Goal: Task Accomplishment & Management: Use online tool/utility

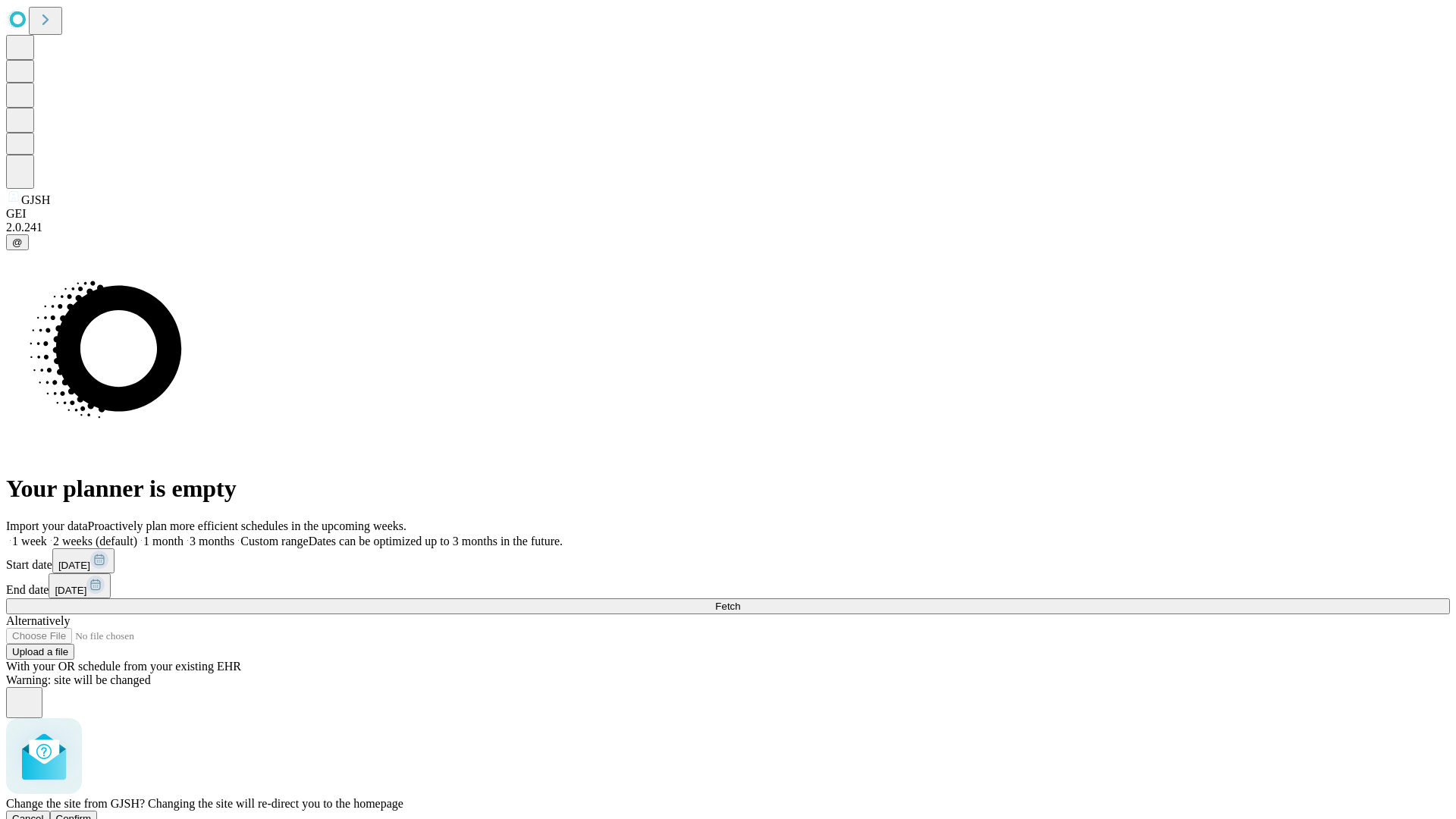
click at [92, 812] on span "Confirm" at bounding box center [74, 818] width 36 height 11
click at [47, 535] on label "1 week" at bounding box center [26, 541] width 41 height 13
click at [740, 601] on span "Fetch" at bounding box center [728, 606] width 25 height 11
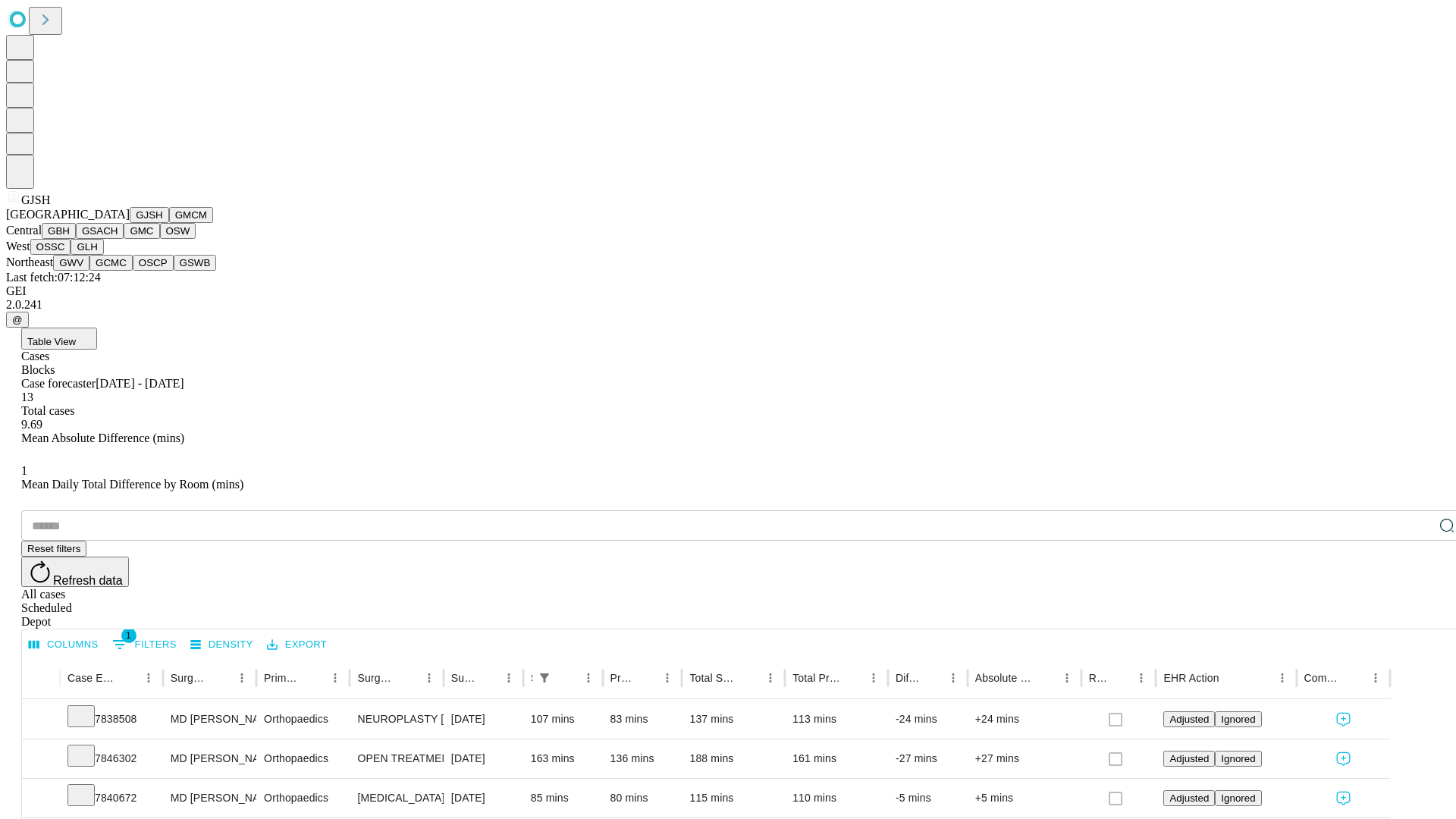
click at [169, 223] on button "GMCM" at bounding box center [191, 214] width 44 height 16
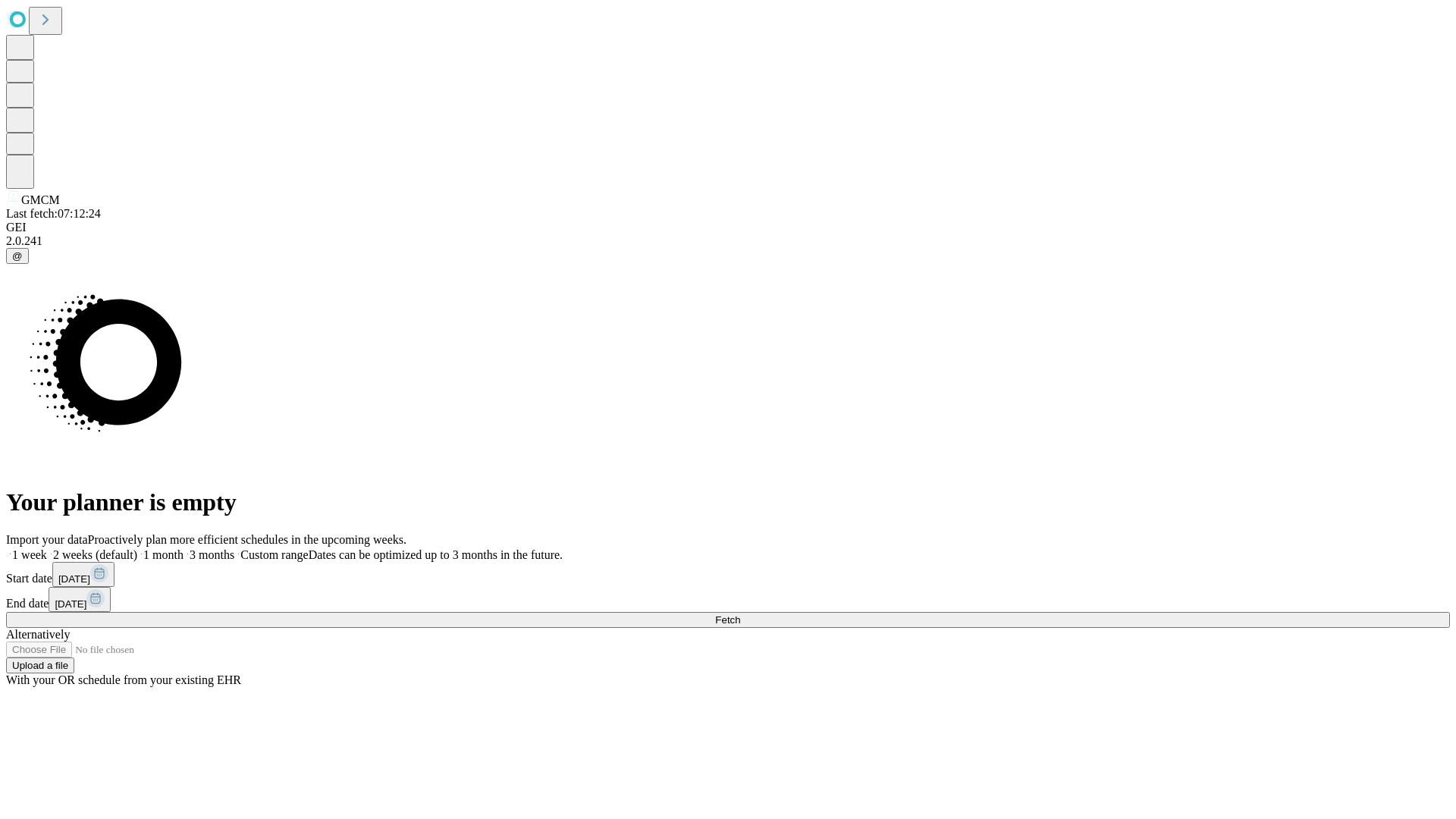
click at [47, 548] on label "1 week" at bounding box center [26, 555] width 41 height 13
click at [740, 614] on span "Fetch" at bounding box center [728, 620] width 25 height 11
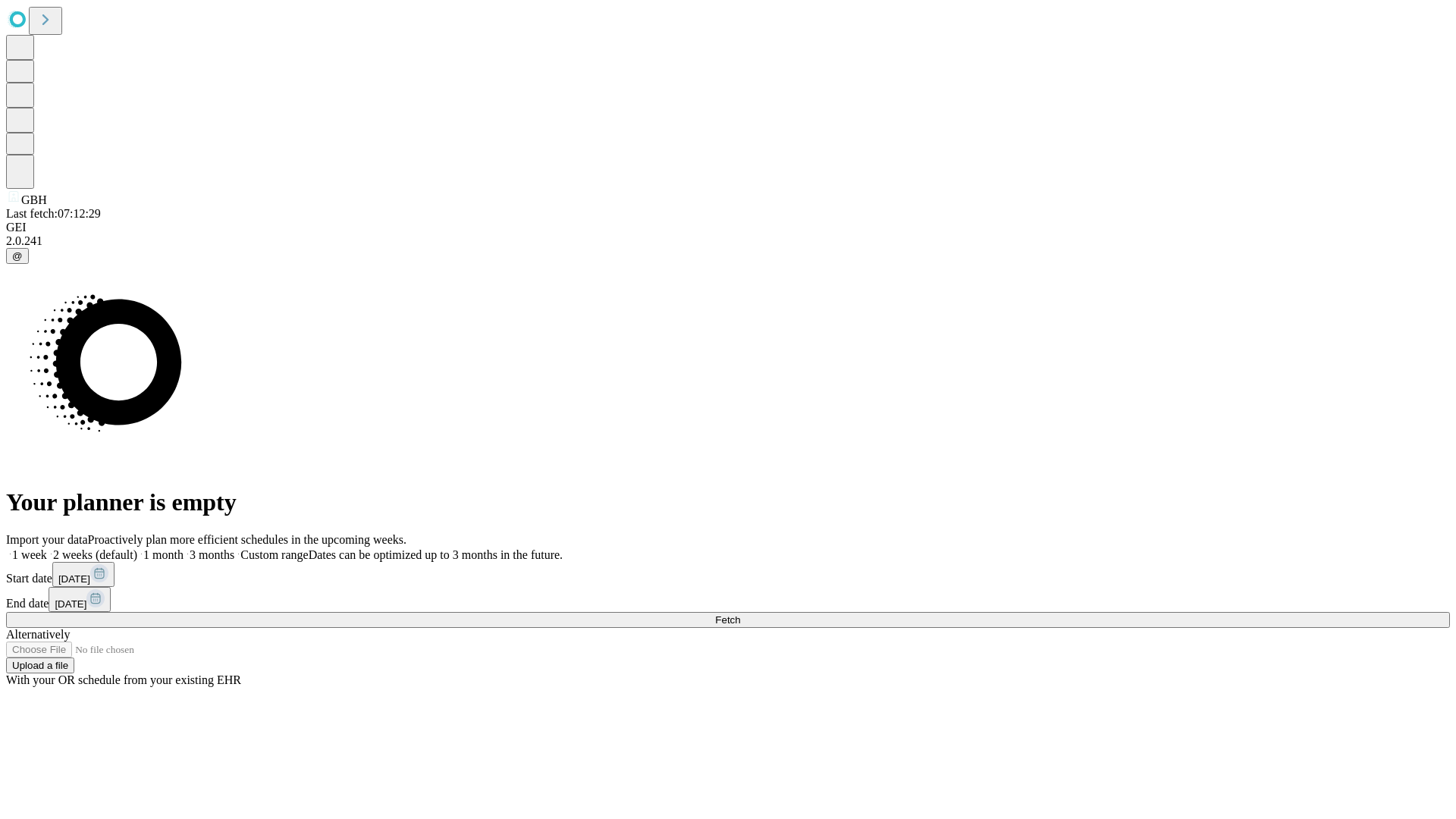
click at [47, 548] on label "1 week" at bounding box center [26, 555] width 41 height 13
click at [740, 614] on span "Fetch" at bounding box center [728, 620] width 25 height 11
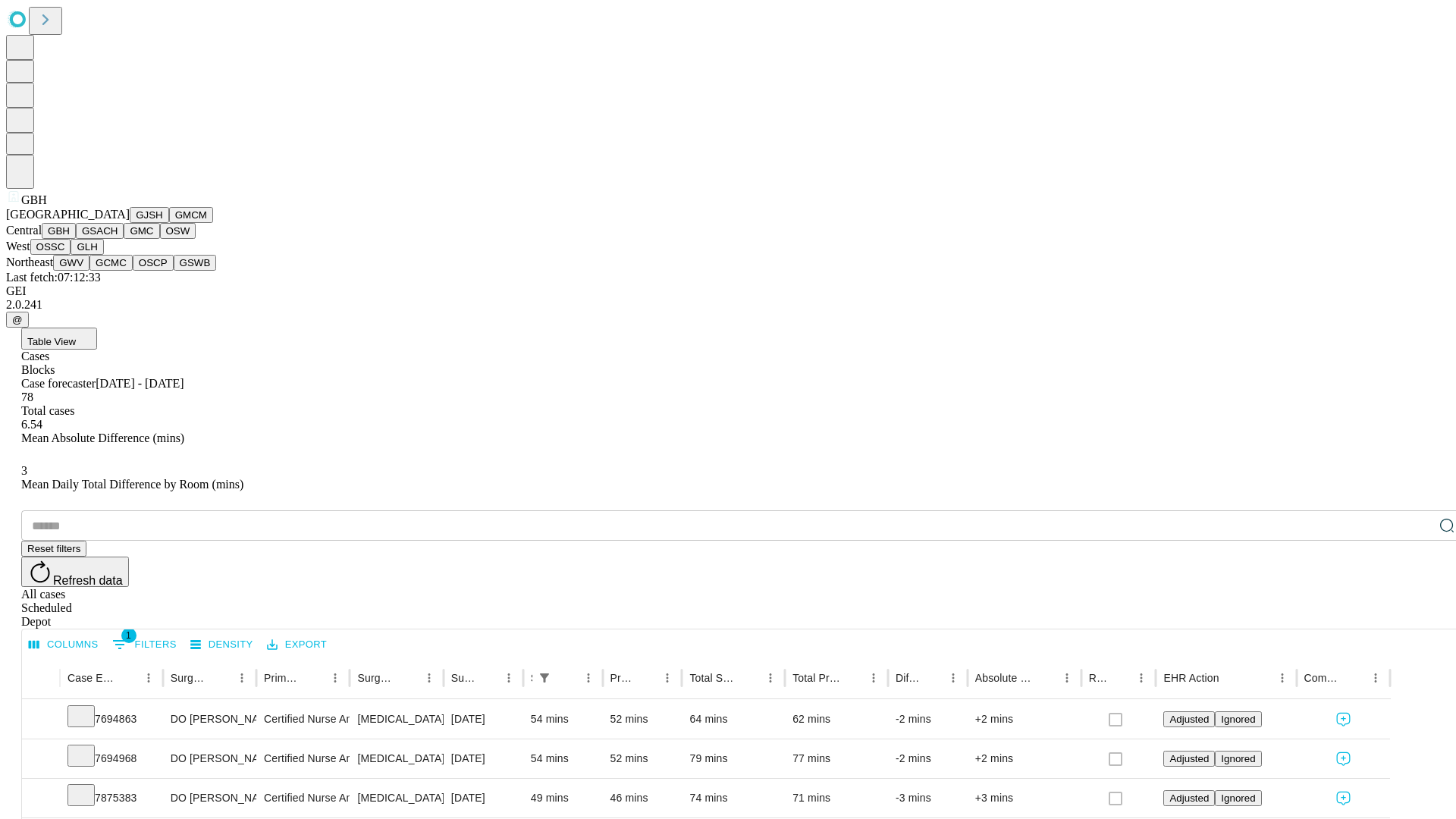
click at [117, 239] on button "GSACH" at bounding box center [99, 230] width 48 height 16
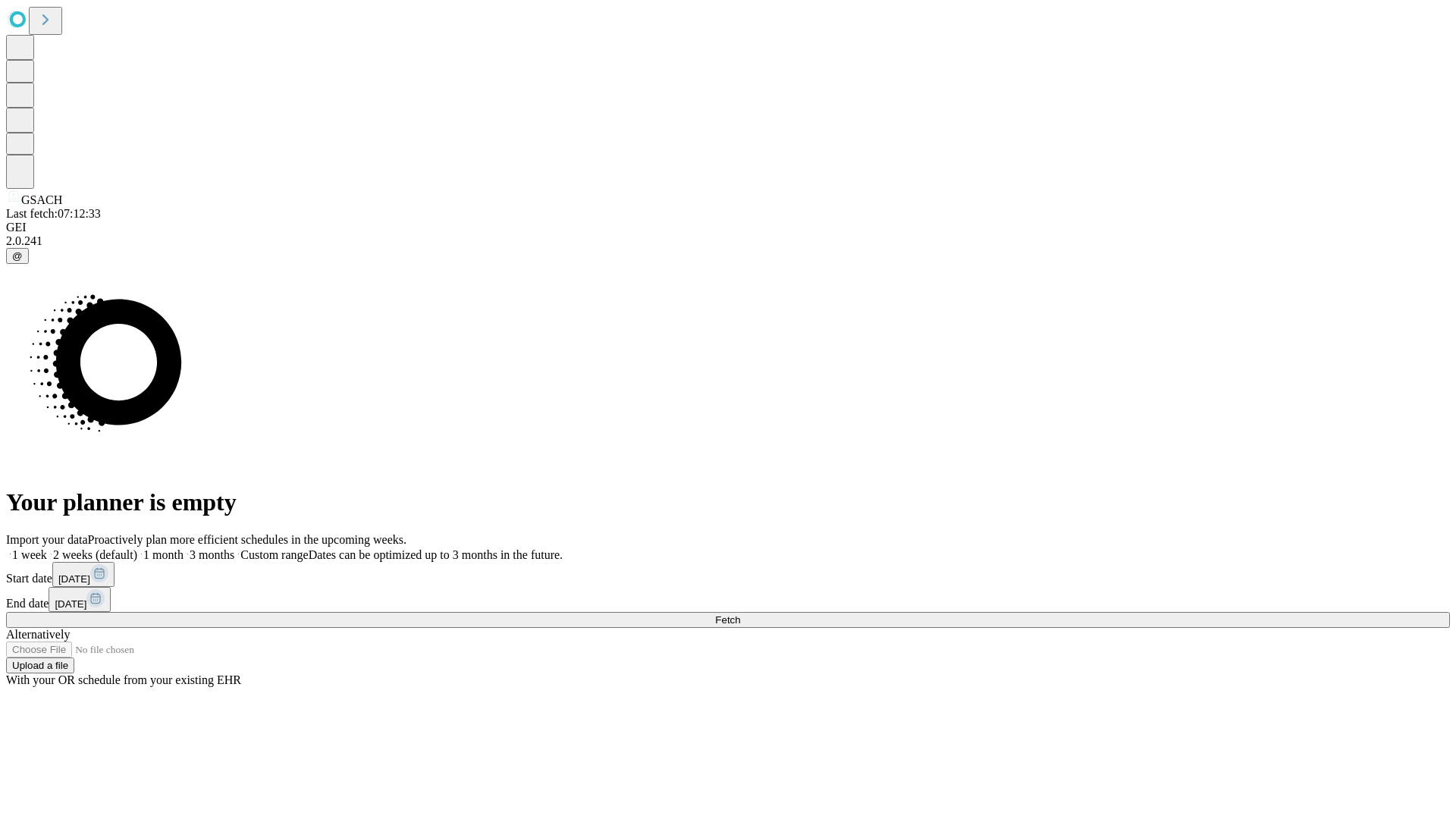
click at [47, 548] on label "1 week" at bounding box center [26, 555] width 41 height 13
click at [740, 614] on span "Fetch" at bounding box center [728, 620] width 25 height 11
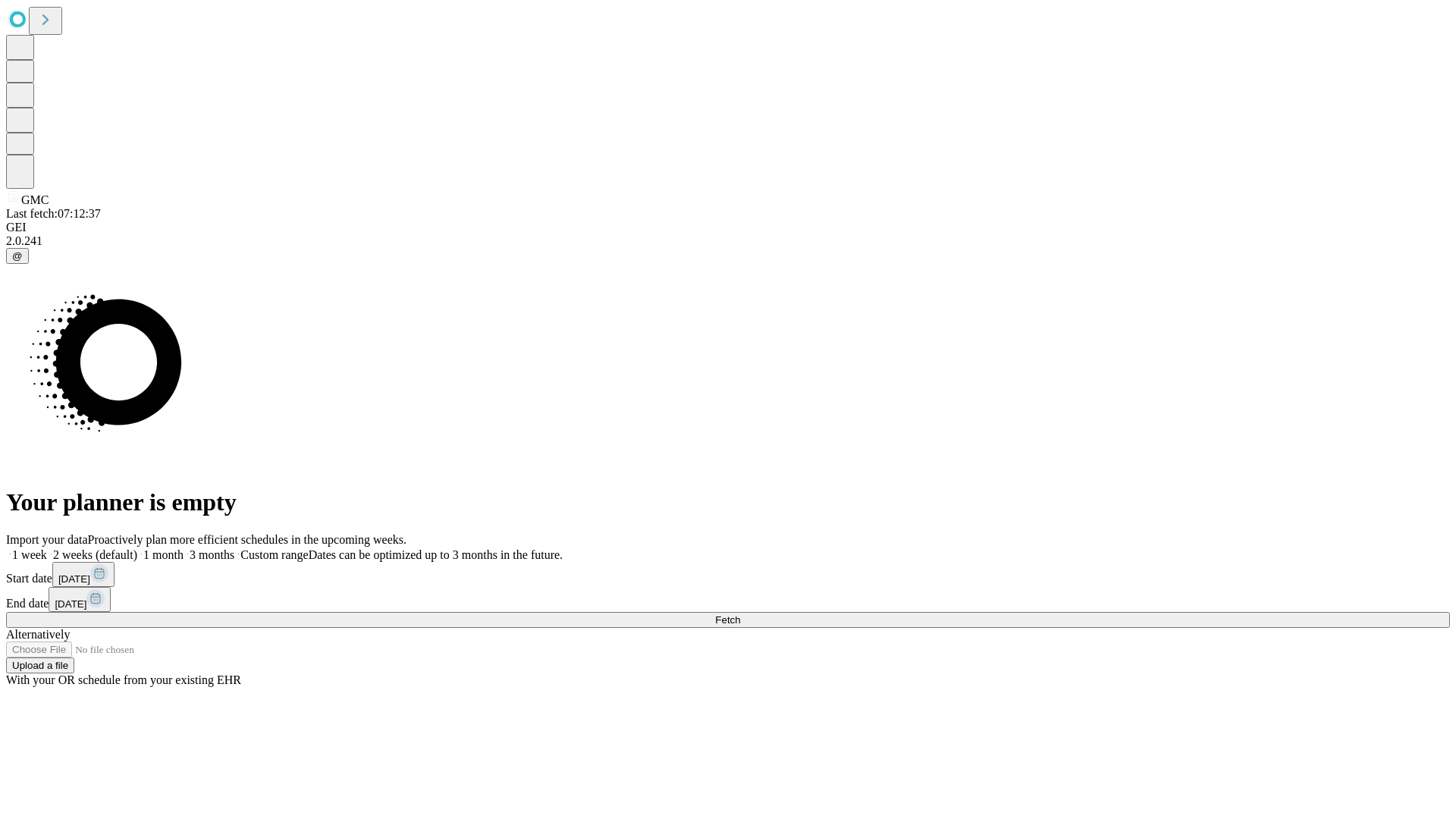
click at [47, 548] on label "1 week" at bounding box center [26, 555] width 41 height 13
click at [740, 614] on span "Fetch" at bounding box center [728, 620] width 25 height 11
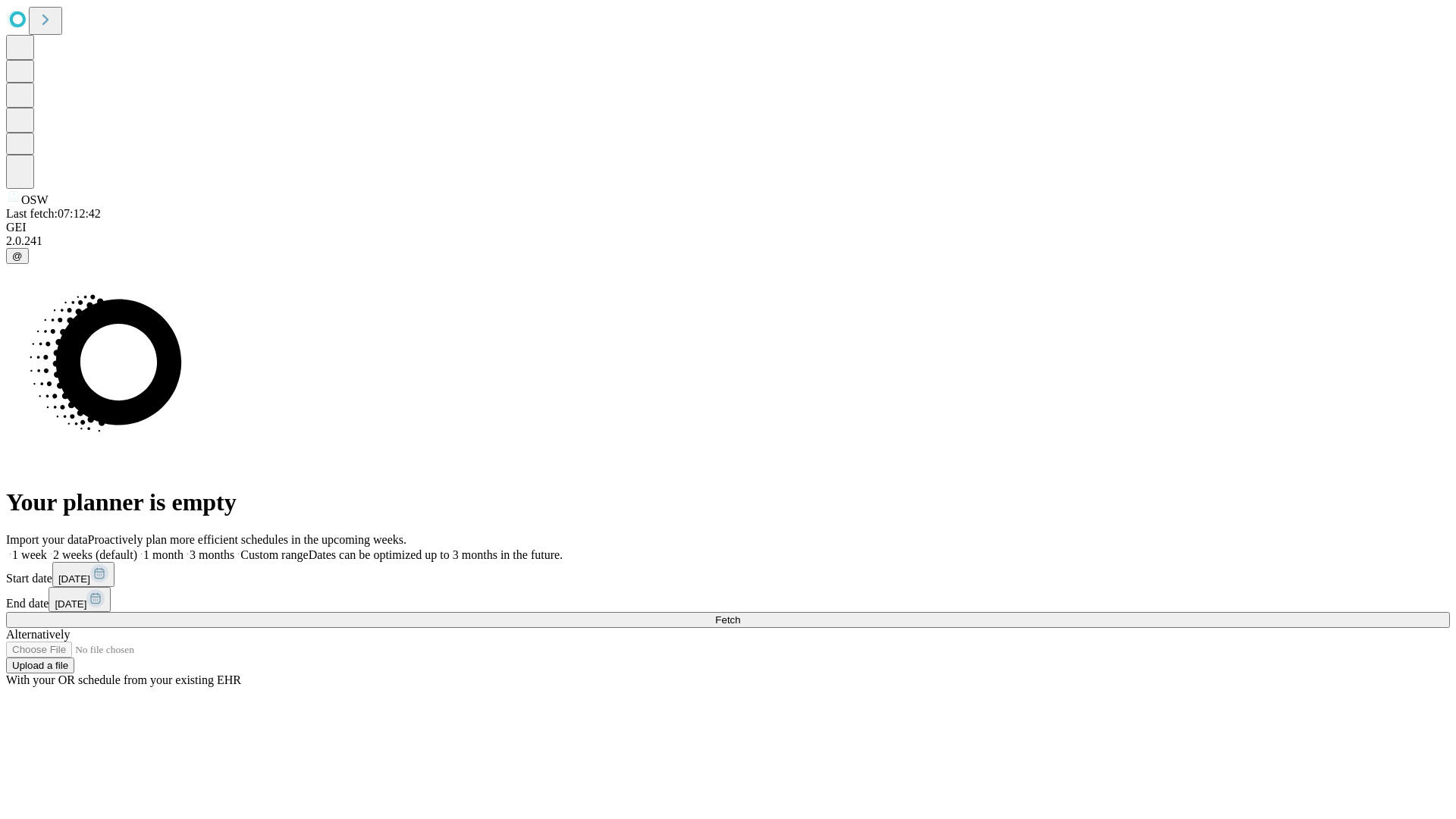
click at [47, 548] on label "1 week" at bounding box center [26, 555] width 41 height 13
click at [740, 614] on span "Fetch" at bounding box center [728, 620] width 25 height 11
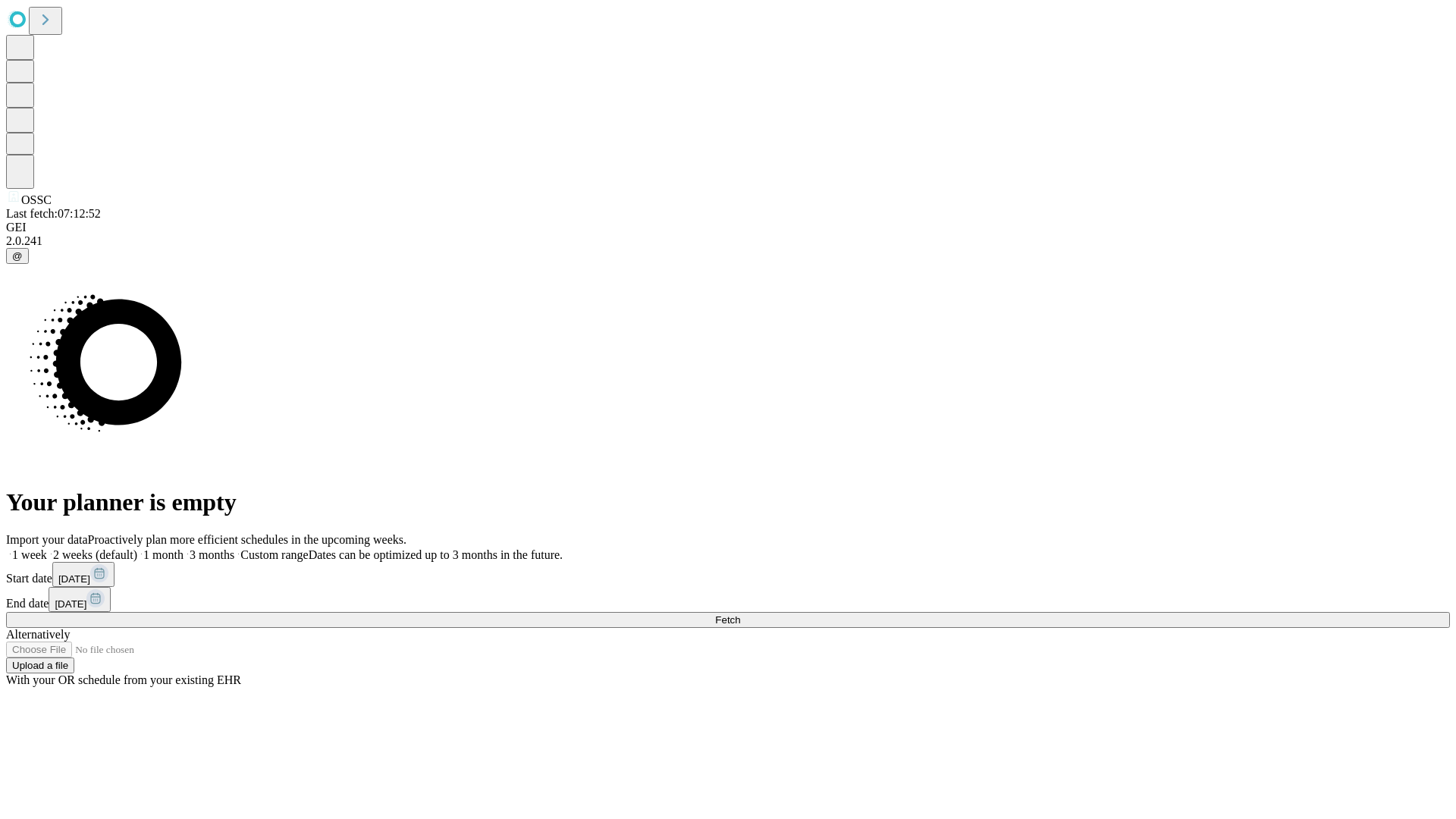
click at [47, 548] on label "1 week" at bounding box center [26, 555] width 41 height 13
click at [740, 614] on span "Fetch" at bounding box center [728, 620] width 25 height 11
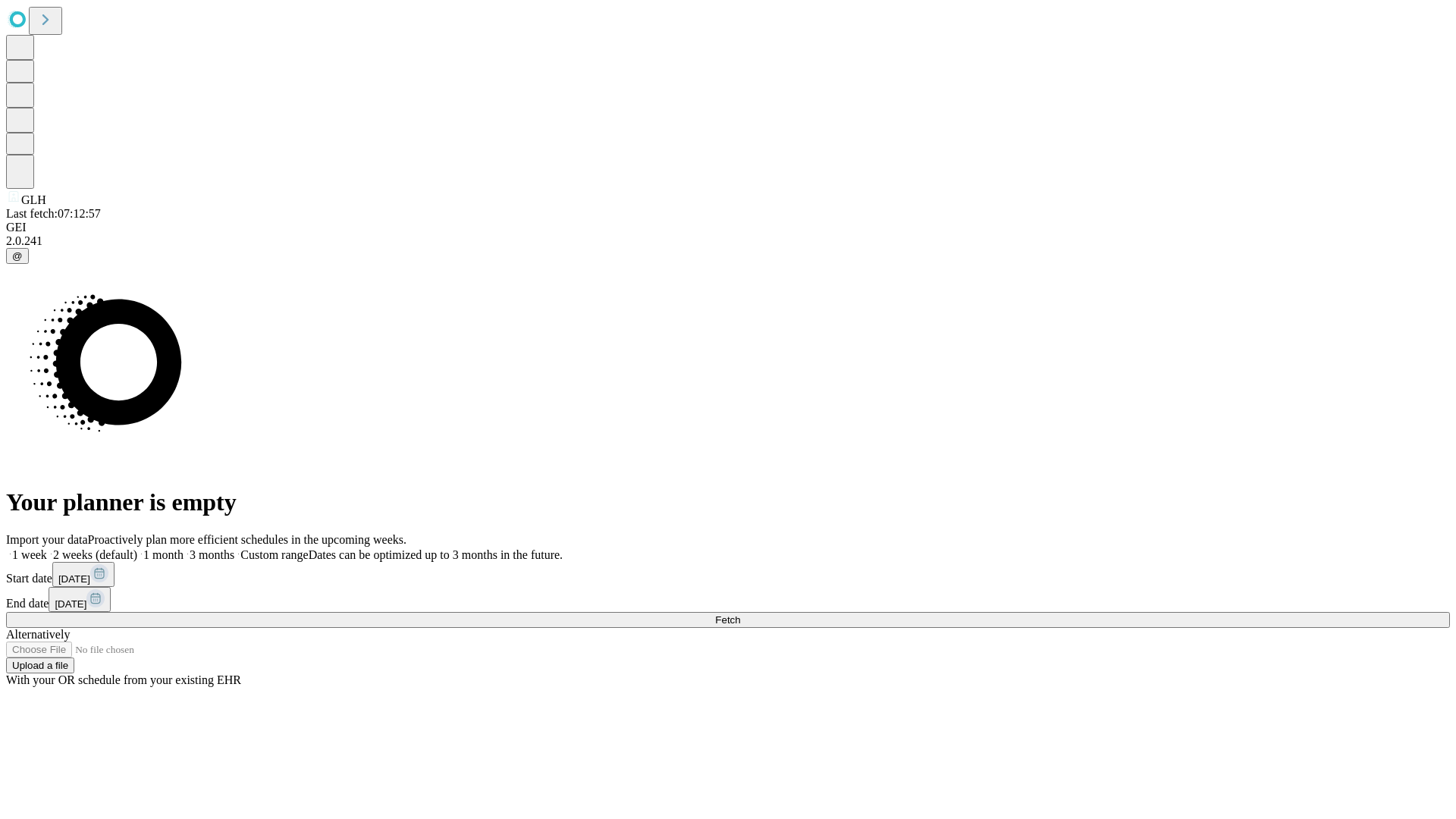
click at [47, 548] on label "1 week" at bounding box center [26, 555] width 41 height 13
click at [740, 614] on span "Fetch" at bounding box center [728, 620] width 25 height 11
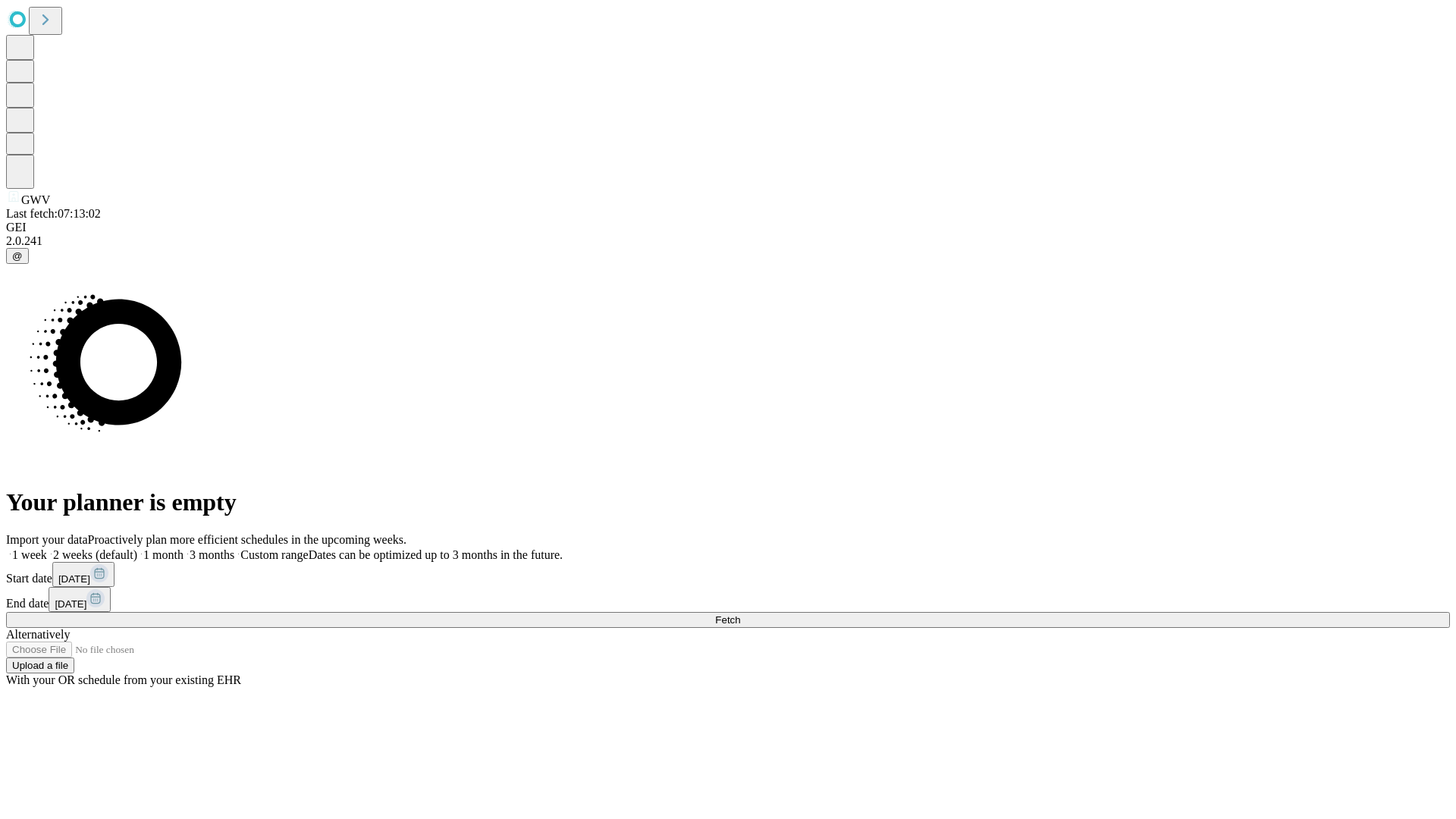
click at [47, 548] on label "1 week" at bounding box center [26, 555] width 41 height 13
click at [740, 614] on span "Fetch" at bounding box center [728, 620] width 25 height 11
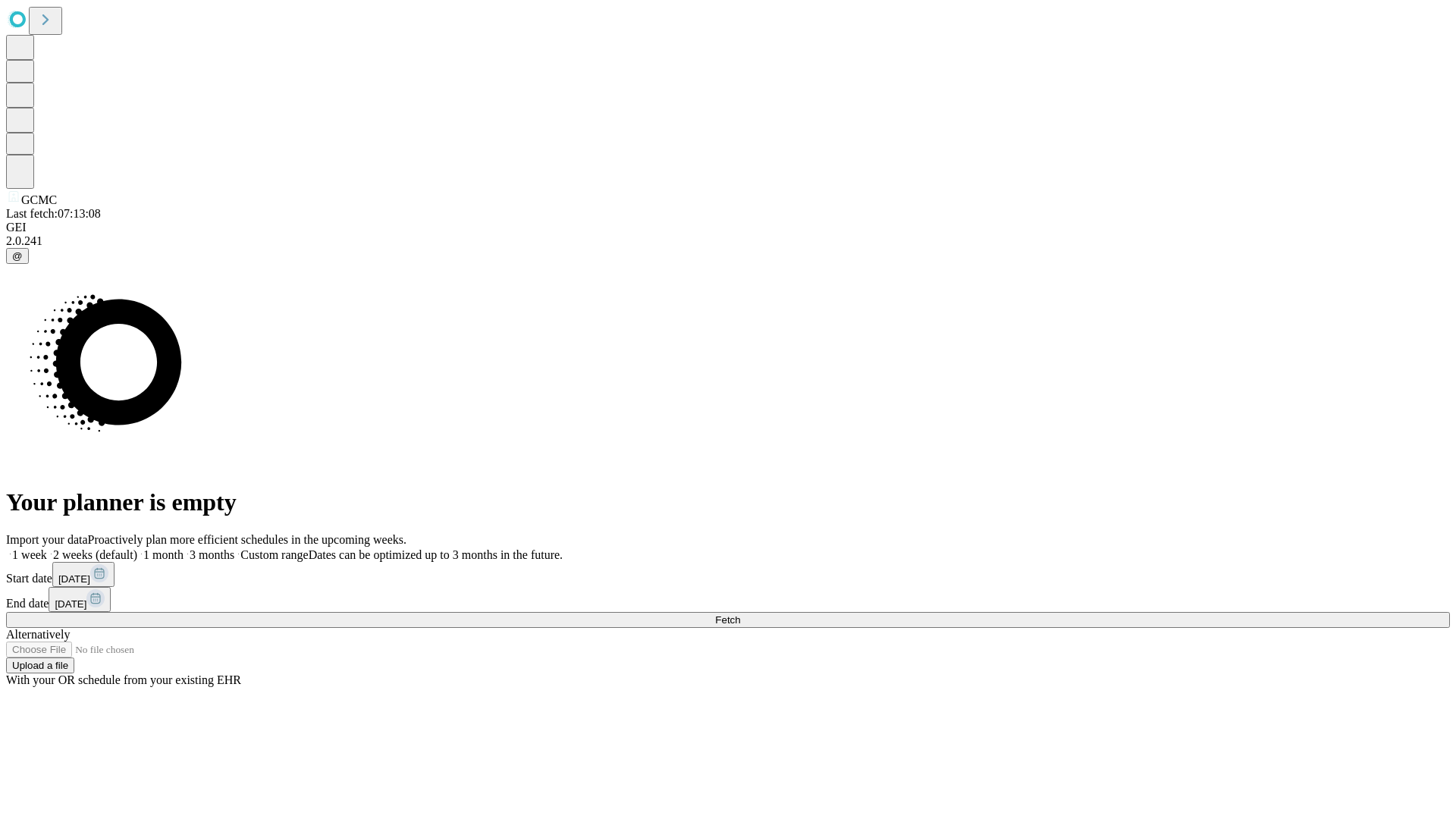
click at [47, 548] on label "1 week" at bounding box center [26, 555] width 41 height 13
click at [740, 614] on span "Fetch" at bounding box center [728, 620] width 25 height 11
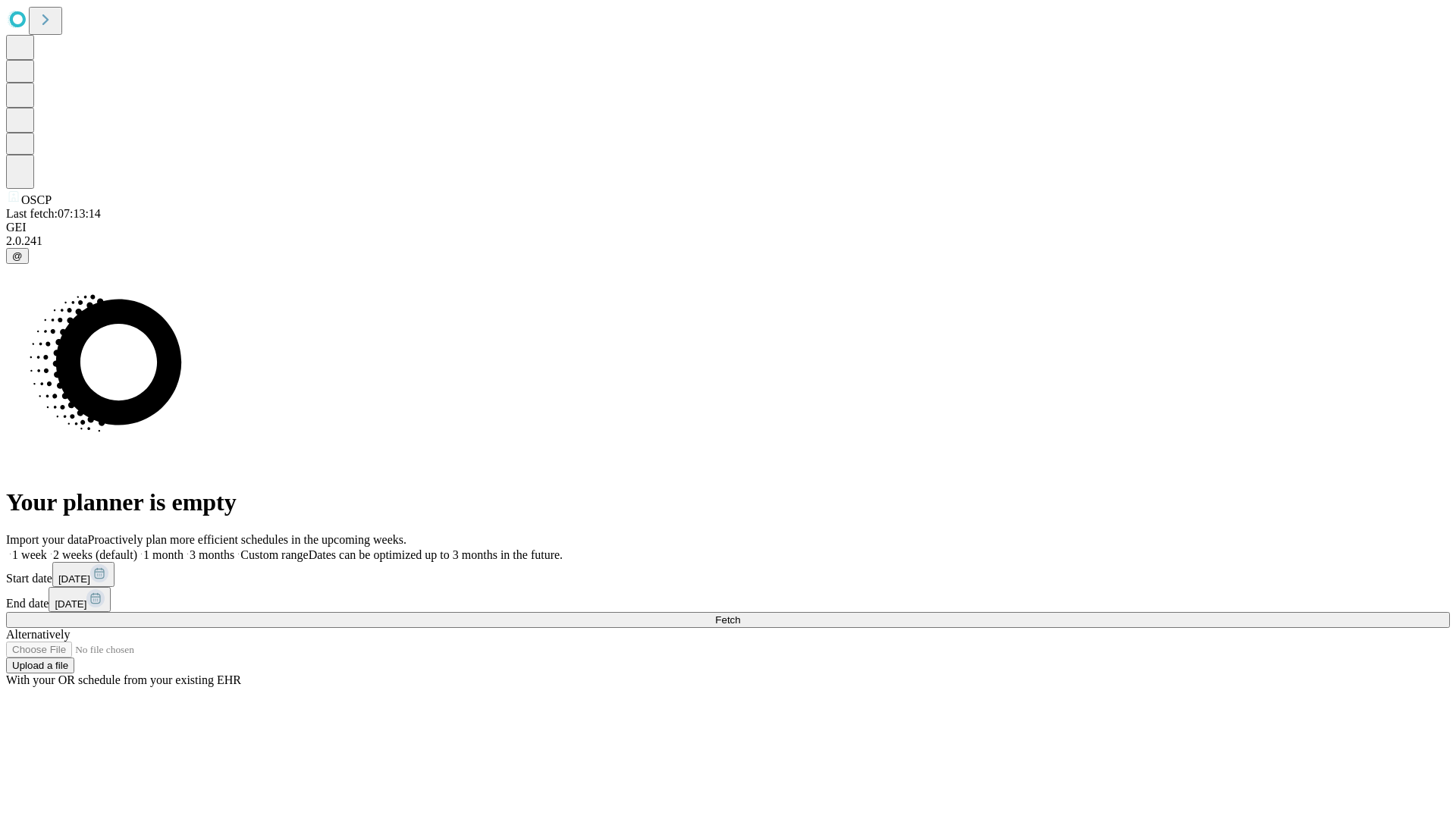
click at [47, 548] on label "1 week" at bounding box center [26, 555] width 41 height 13
click at [740, 614] on span "Fetch" at bounding box center [728, 620] width 25 height 11
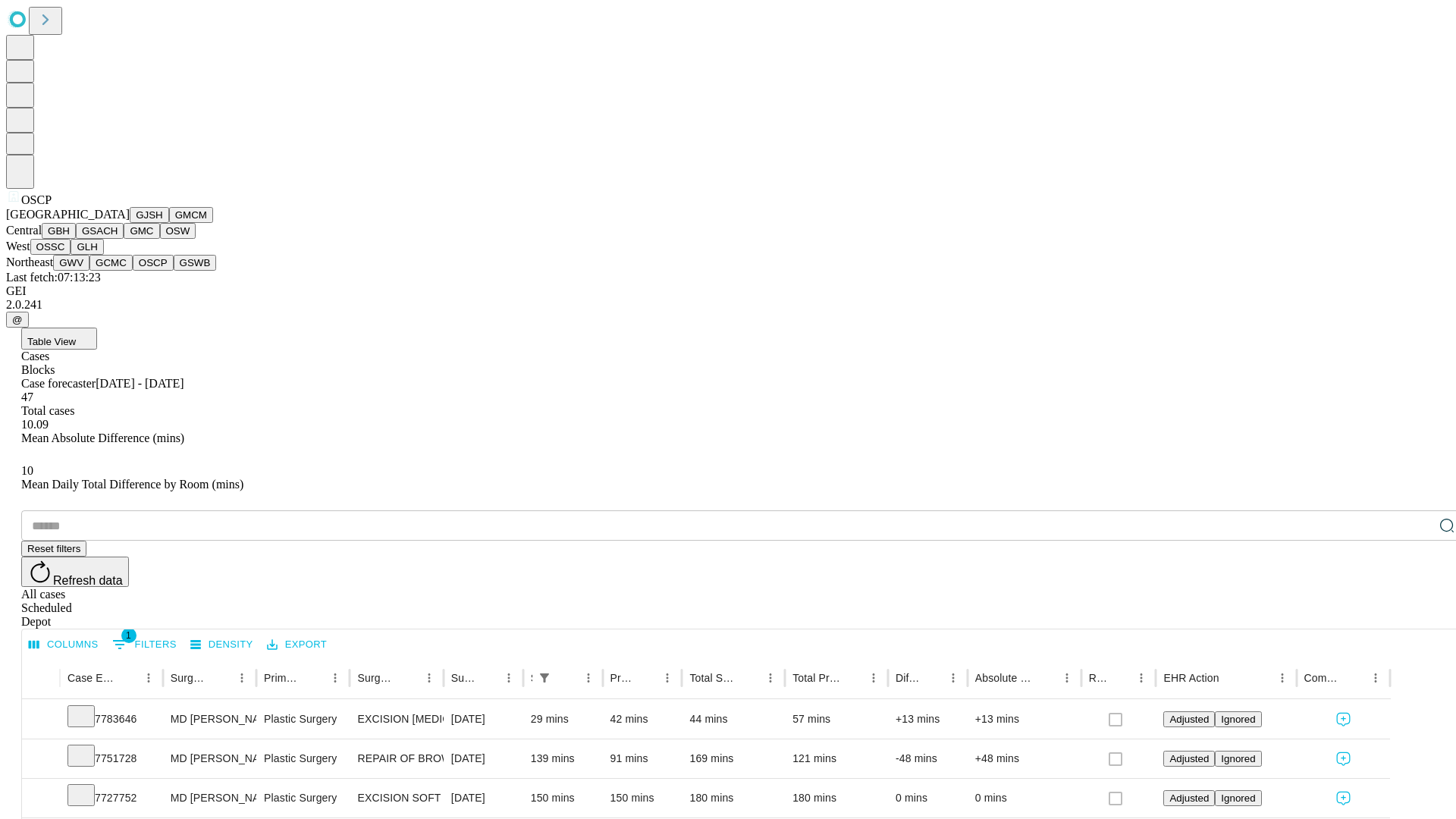
click at [174, 271] on button "GSWB" at bounding box center [196, 263] width 43 height 16
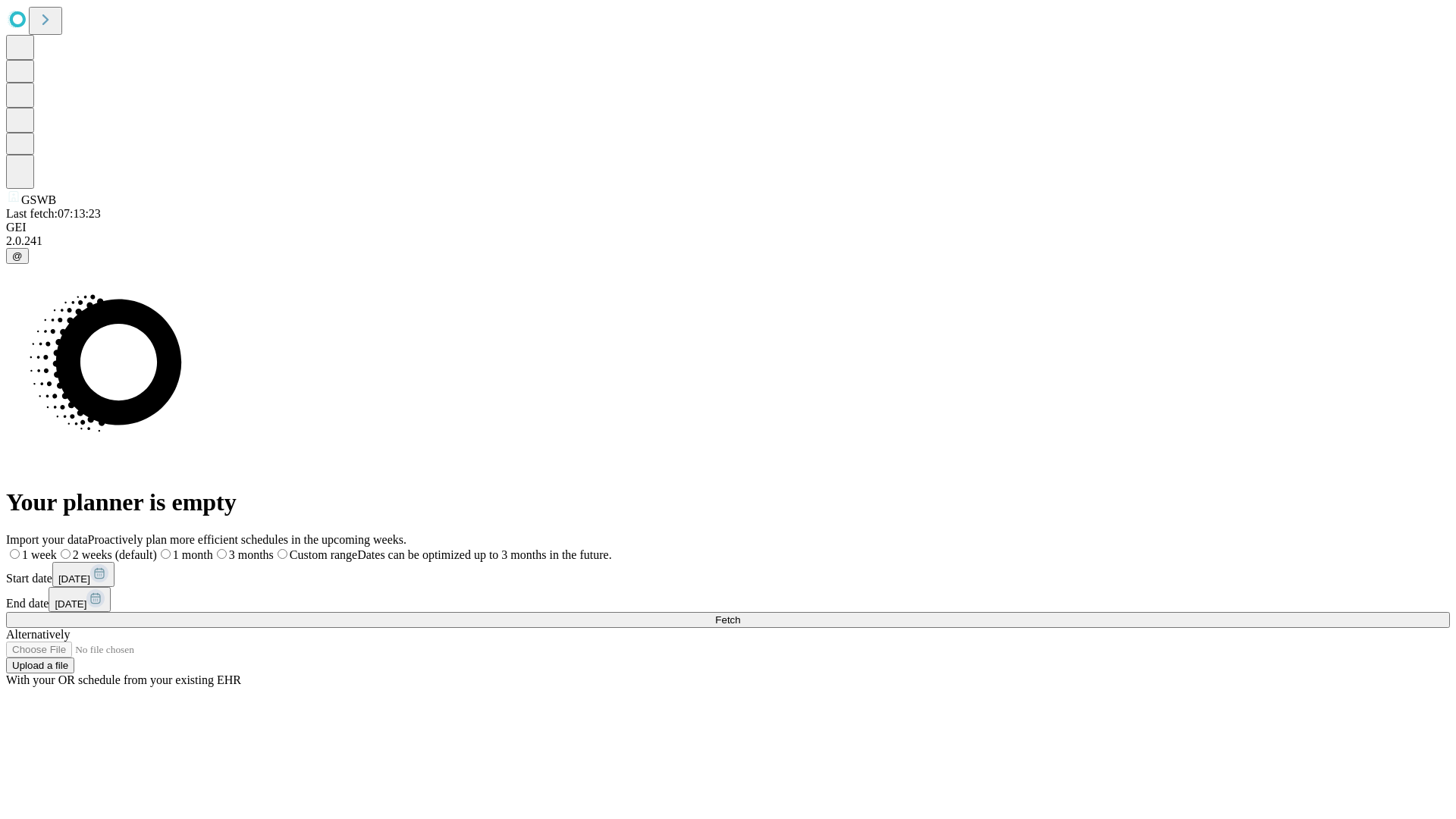
click at [57, 548] on label "1 week" at bounding box center [31, 555] width 51 height 13
click at [740, 614] on span "Fetch" at bounding box center [728, 620] width 25 height 11
